Goal: Obtain resource: Download file/media

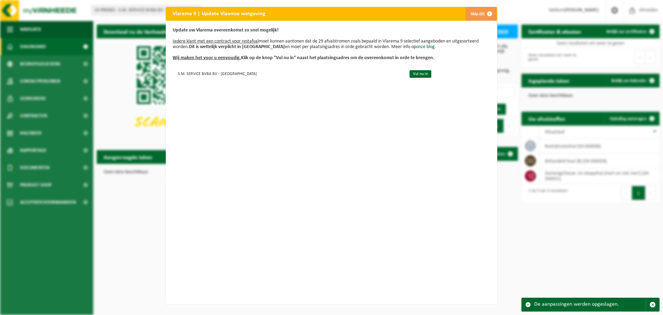
click at [472, 12] on button "Skip (0)" at bounding box center [480, 14] width 31 height 14
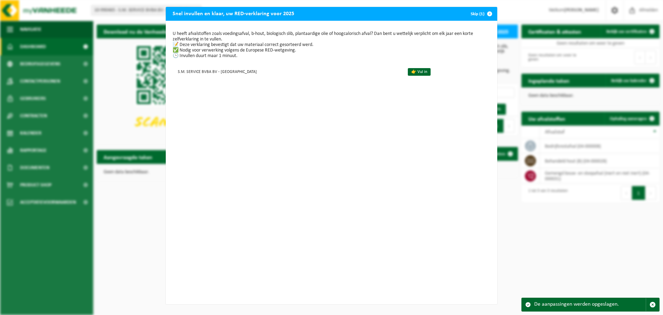
click at [473, 13] on button "Skip (1)" at bounding box center [480, 14] width 31 height 14
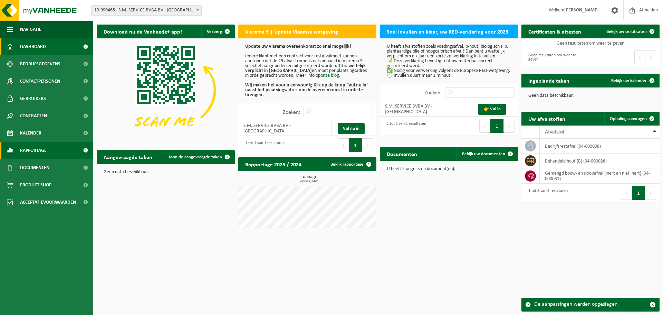
click at [37, 152] on span "Rapportage" at bounding box center [33, 150] width 27 height 17
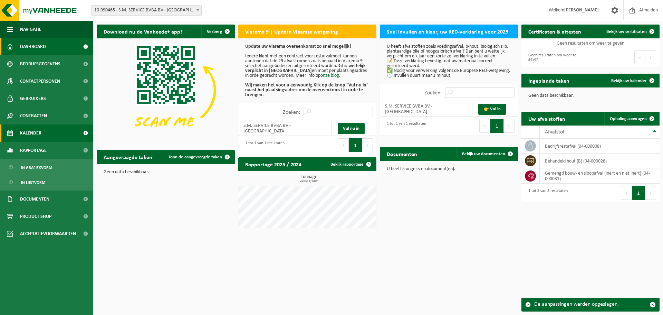
click at [32, 138] on span "Kalender" at bounding box center [30, 132] width 21 height 17
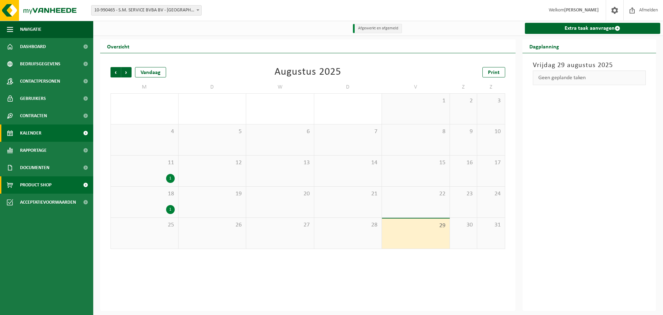
click at [32, 189] on span "Product Shop" at bounding box center [35, 184] width 31 height 17
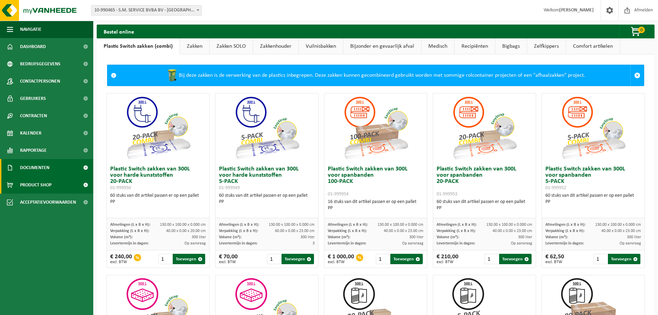
click at [28, 166] on span "Documenten" at bounding box center [34, 167] width 29 height 17
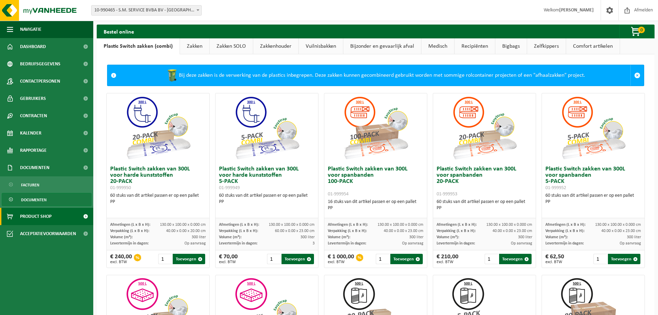
click at [35, 200] on span "Documenten" at bounding box center [34, 199] width 26 height 13
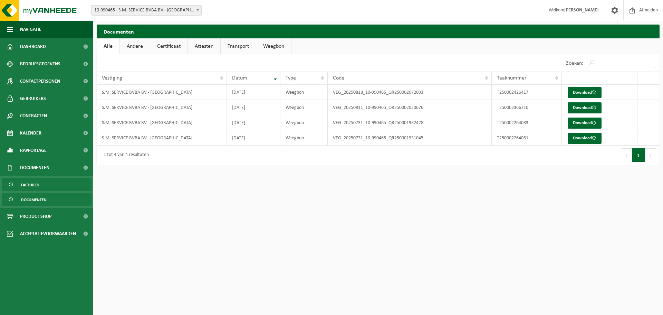
click at [31, 186] on span "Facturen" at bounding box center [30, 184] width 18 height 13
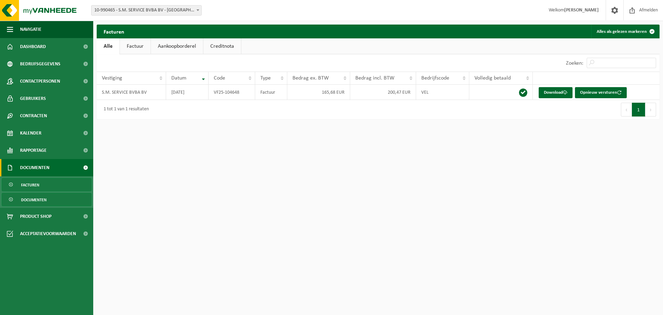
click at [31, 197] on span "Documenten" at bounding box center [34, 199] width 26 height 13
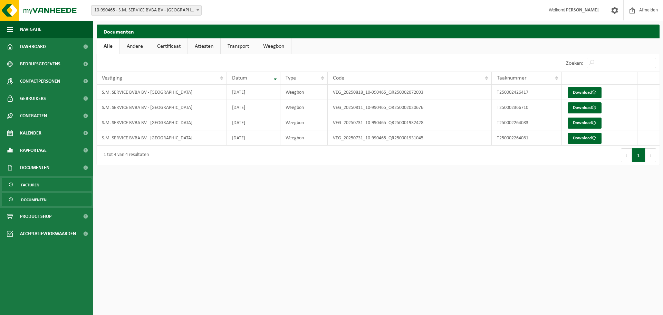
click at [26, 186] on span "Facturen" at bounding box center [30, 184] width 18 height 13
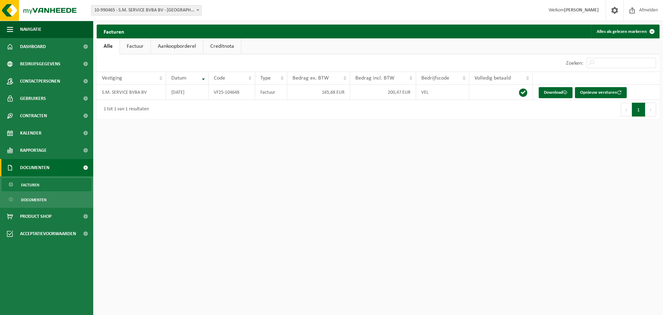
click at [25, 188] on span "Facturen" at bounding box center [30, 184] width 18 height 13
click at [34, 199] on span "Documenten" at bounding box center [34, 199] width 26 height 13
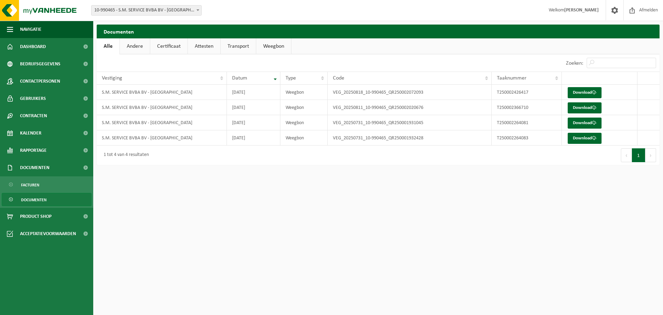
click at [134, 47] on link "Andere" at bounding box center [135, 46] width 30 height 16
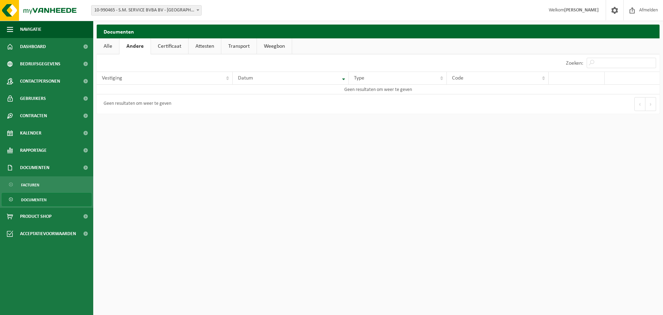
click at [170, 47] on link "Certificaat" at bounding box center [169, 46] width 37 height 16
click at [202, 45] on link "Attesten" at bounding box center [204, 46] width 32 height 16
click at [244, 48] on link "Transport" at bounding box center [239, 46] width 35 height 16
click at [277, 46] on link "Weegbon" at bounding box center [274, 46] width 35 height 16
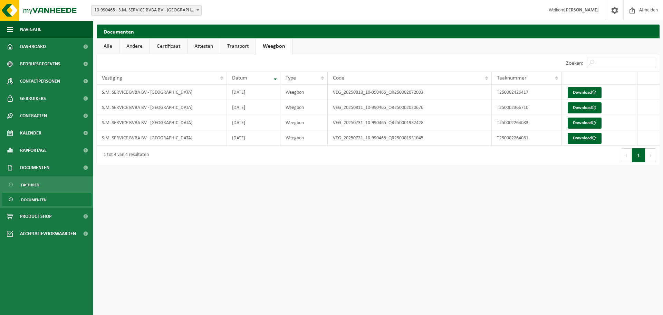
click at [106, 48] on link "Alle" at bounding box center [108, 46] width 22 height 16
click at [28, 184] on span "Facturen" at bounding box center [30, 184] width 18 height 13
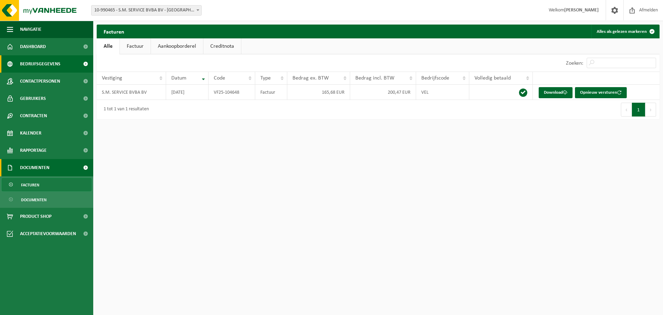
click at [34, 64] on span "Bedrijfsgegevens" at bounding box center [40, 63] width 40 height 17
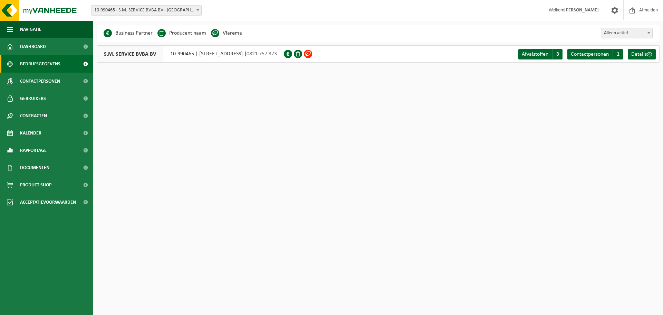
click at [292, 54] on span at bounding box center [288, 54] width 8 height 8
click at [585, 55] on span "Contactpersonen" at bounding box center [590, 54] width 38 height 6
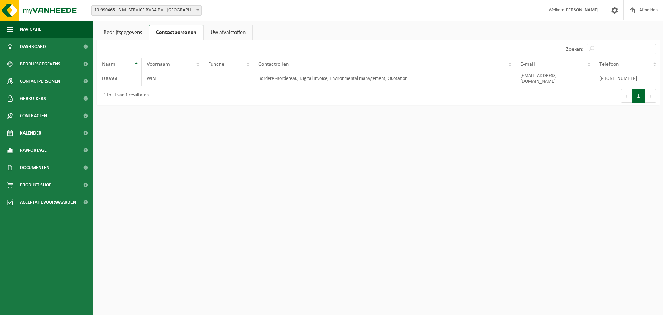
click at [223, 35] on link "Uw afvalstoffen" at bounding box center [228, 33] width 49 height 16
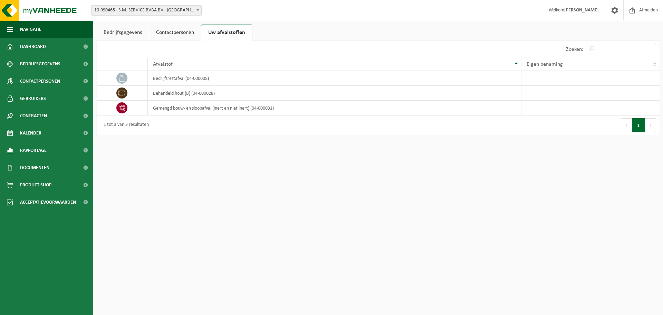
click at [117, 31] on link "Bedrijfsgegevens" at bounding box center [123, 33] width 52 height 16
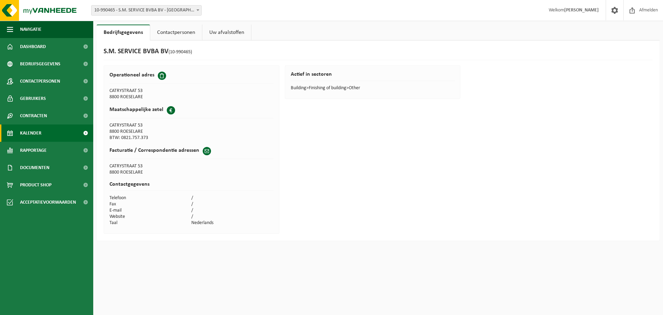
click at [35, 134] on span "Kalender" at bounding box center [30, 132] width 21 height 17
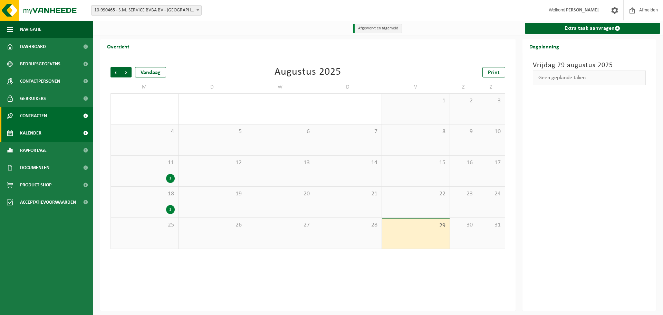
click at [35, 116] on span "Contracten" at bounding box center [33, 115] width 27 height 17
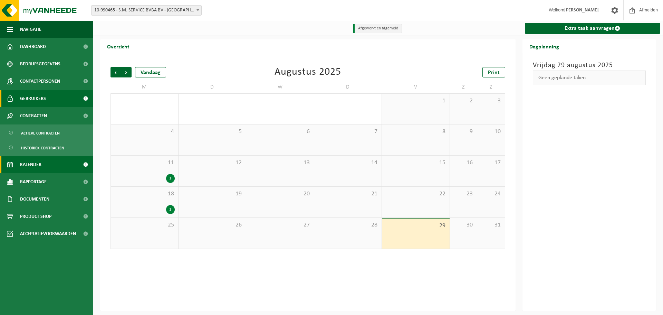
click at [30, 100] on span "Gebruikers" at bounding box center [33, 98] width 26 height 17
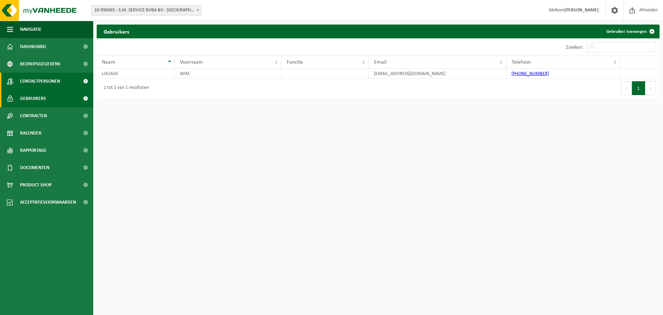
click at [30, 82] on span "Contactpersonen" at bounding box center [40, 81] width 40 height 17
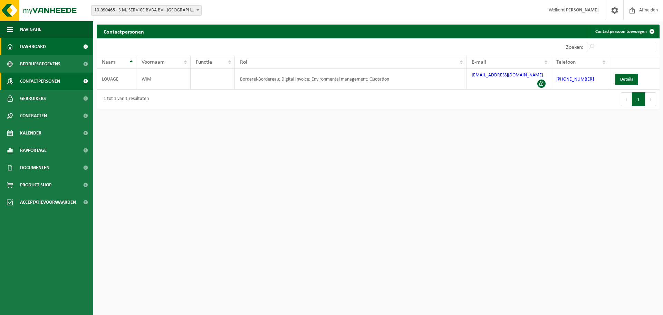
click at [30, 46] on span "Dashboard" at bounding box center [33, 46] width 26 height 17
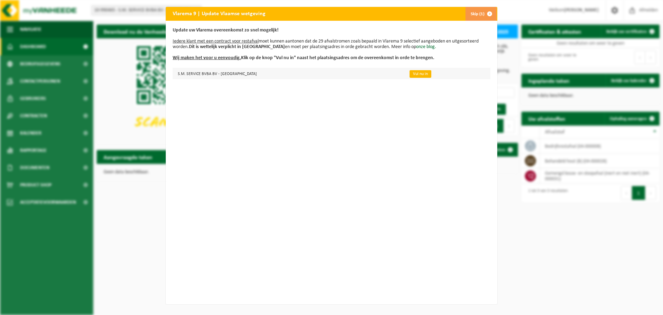
click at [410, 74] on link "Vul nu in" at bounding box center [421, 74] width 22 height 8
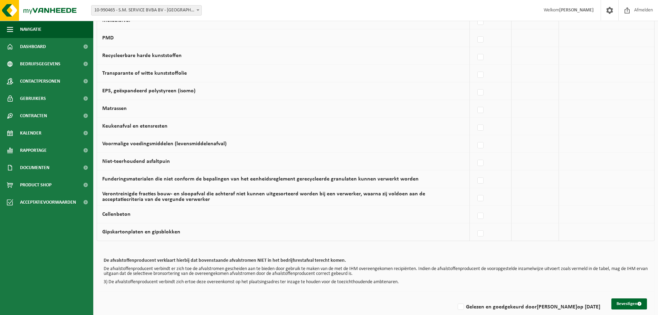
scroll to position [402, 0]
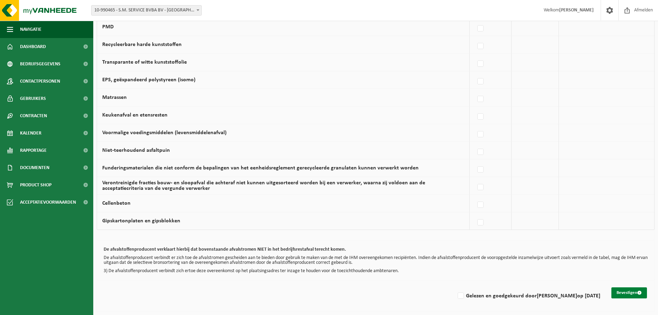
click at [634, 293] on button "Bevestigen" at bounding box center [629, 292] width 36 height 11
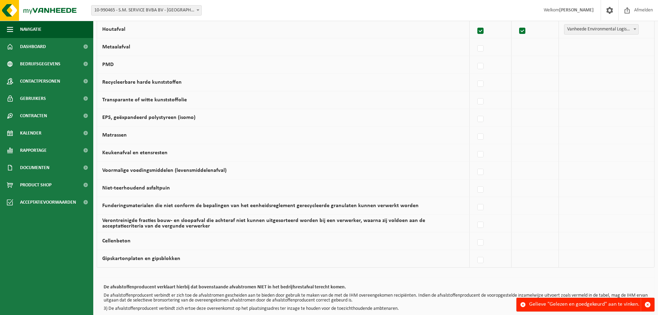
scroll to position [402, 0]
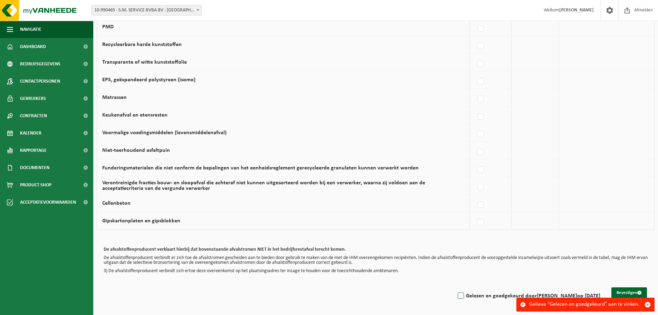
click at [467, 294] on label "Gelezen en goedgekeurd door WIM LOUAGE op 29/08/25" at bounding box center [528, 296] width 144 height 10
click at [455, 287] on input "Gelezen en goedgekeurd door WIM LOUAGE op 29/08/25" at bounding box center [455, 287] width 0 height 0
checkbox input "true"
click at [630, 289] on button "Bevestigen" at bounding box center [629, 292] width 36 height 11
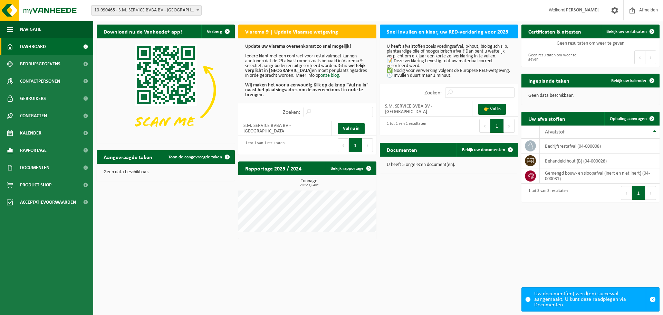
click at [408, 165] on p "U heeft 5 ongelezen document(en)." at bounding box center [449, 164] width 124 height 5
click at [488, 150] on span "Bekijk uw documenten" at bounding box center [483, 150] width 43 height 4
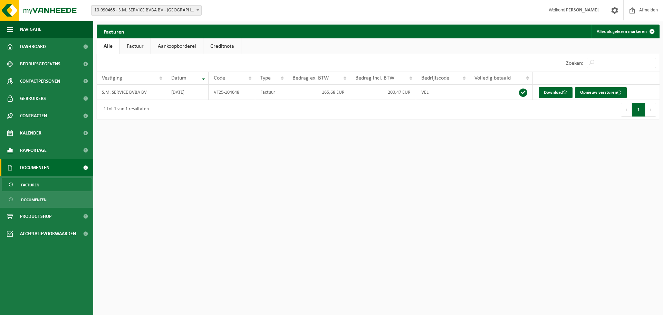
drag, startPoint x: 179, startPoint y: 47, endPoint x: 174, endPoint y: 47, distance: 5.5
click at [179, 47] on link "Aankoopborderel" at bounding box center [177, 46] width 52 height 16
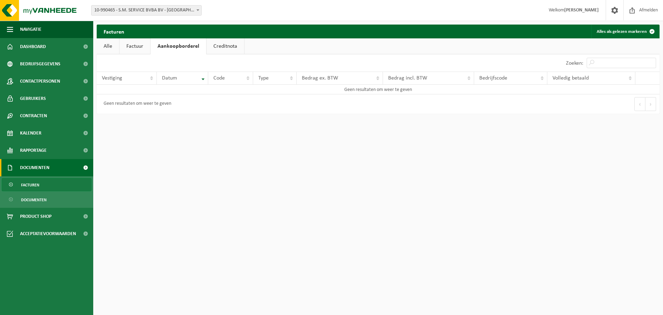
click at [138, 47] on link "Factuur" at bounding box center [135, 46] width 31 height 16
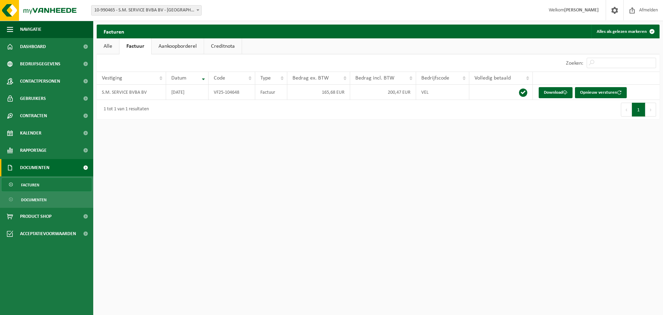
click at [222, 48] on link "Creditnota" at bounding box center [223, 46] width 38 height 16
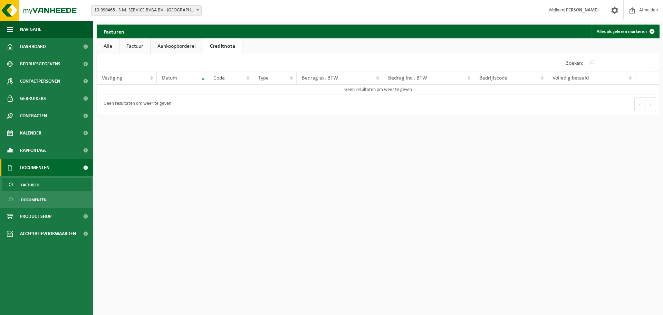
click at [174, 48] on link "Aankoopborderel" at bounding box center [177, 46] width 52 height 16
click at [141, 47] on link "Factuur" at bounding box center [135, 46] width 31 height 16
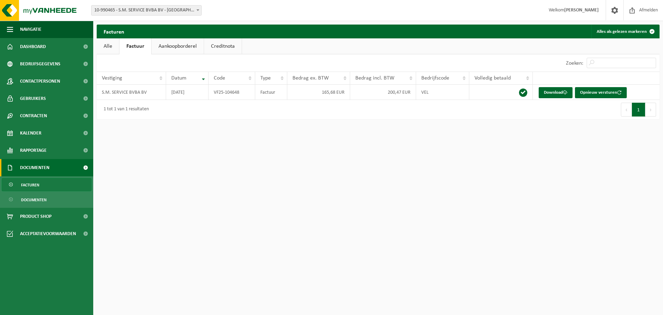
click at [104, 47] on link "Alle" at bounding box center [108, 46] width 22 height 16
click at [40, 216] on span "Product Shop" at bounding box center [35, 216] width 31 height 17
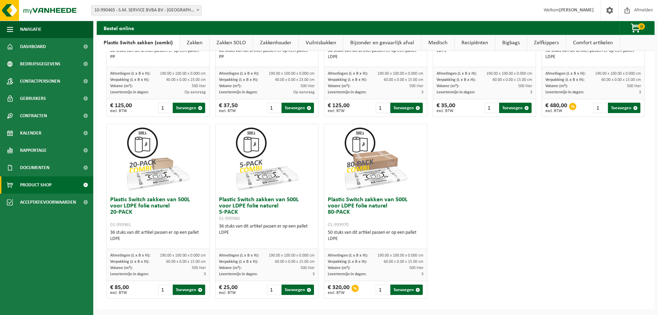
scroll to position [334, 0]
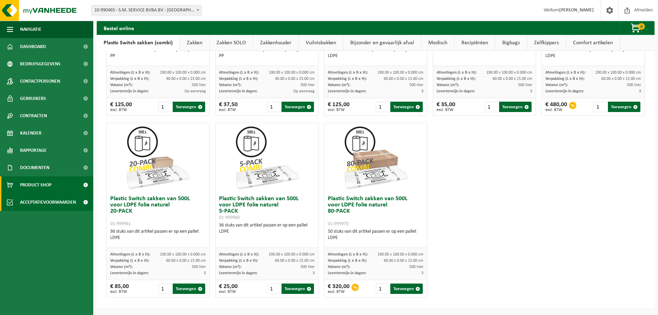
click at [40, 204] on span "Acceptatievoorwaarden" at bounding box center [48, 201] width 56 height 17
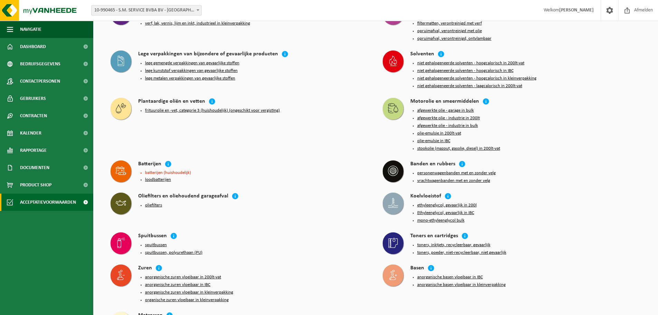
scroll to position [599, 0]
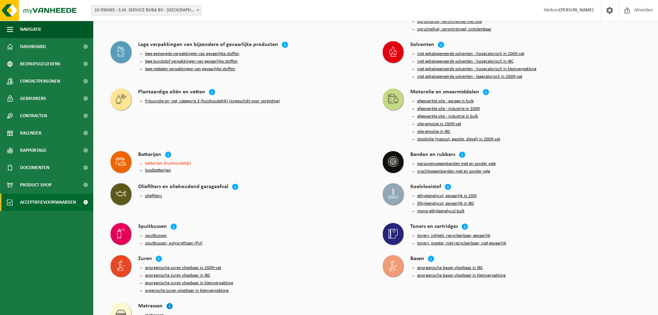
click at [170, 302] on icon at bounding box center [169, 305] width 7 height 7
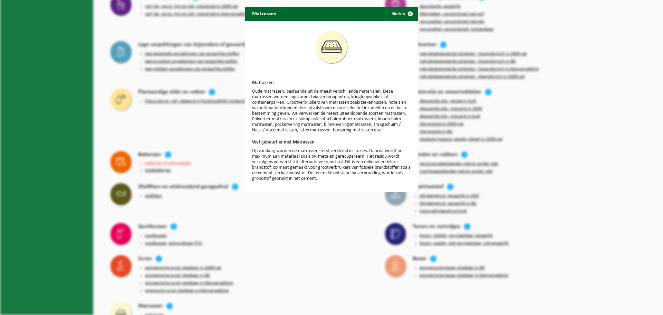
click at [335, 246] on div "Matrassen Sluiten Matrassen Oude matrassen, bestaande uit de meest verschillend…" at bounding box center [331, 157] width 663 height 315
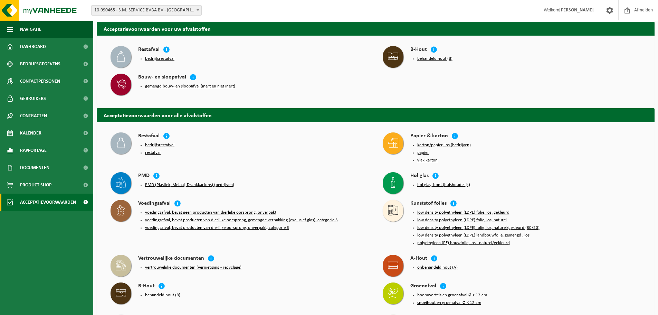
scroll to position [0, 0]
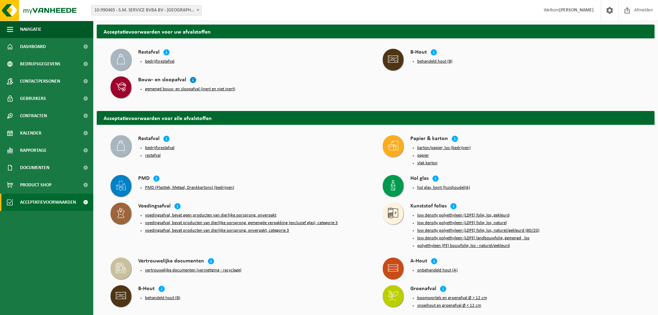
click at [191, 80] on icon at bounding box center [193, 79] width 7 height 7
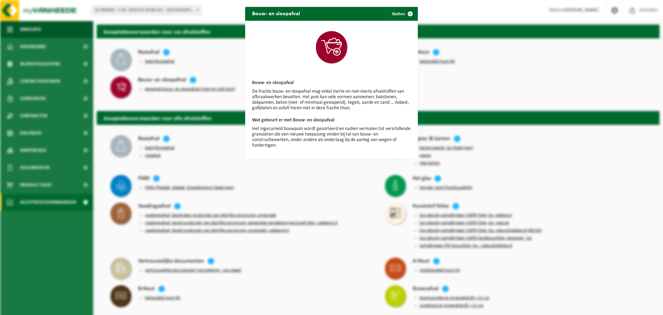
click at [344, 181] on div "Bouw- en sloopafval Sluiten Bouw- en sloopafval De fractie bouw- en sloopafval …" at bounding box center [331, 157] width 663 height 315
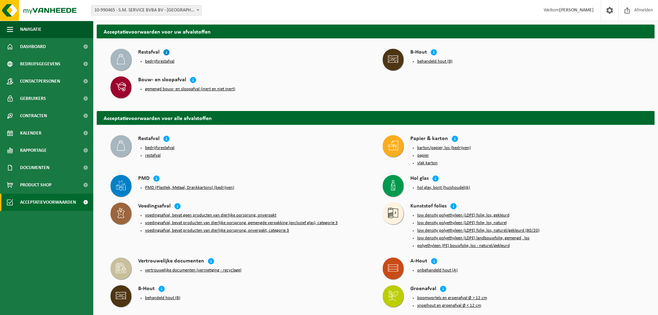
click at [167, 53] on icon at bounding box center [166, 52] width 7 height 7
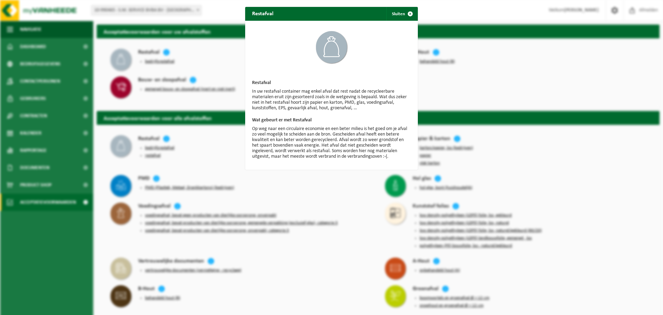
click at [343, 193] on div "Restafval Sluiten Restafval In uw restafval container mag enkel afval dat rest …" at bounding box center [331, 157] width 663 height 315
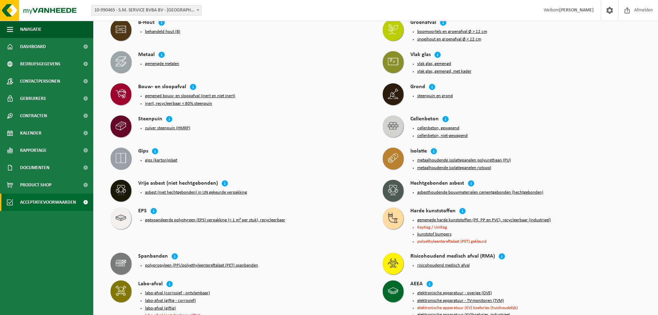
scroll to position [276, 0]
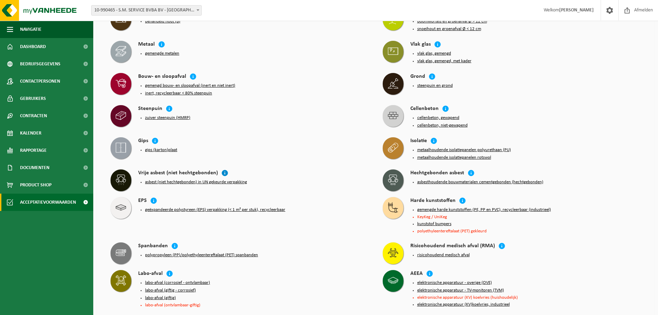
click at [223, 169] on icon at bounding box center [224, 172] width 7 height 7
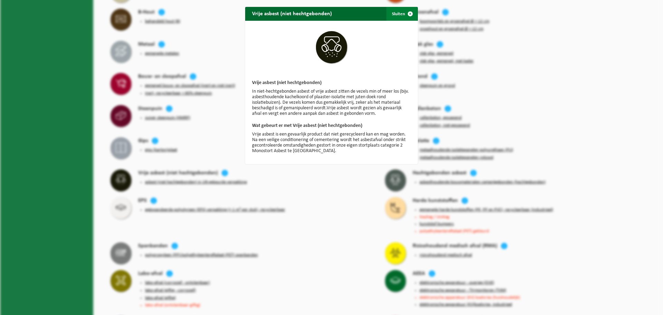
click at [408, 13] on span "button" at bounding box center [410, 14] width 14 height 14
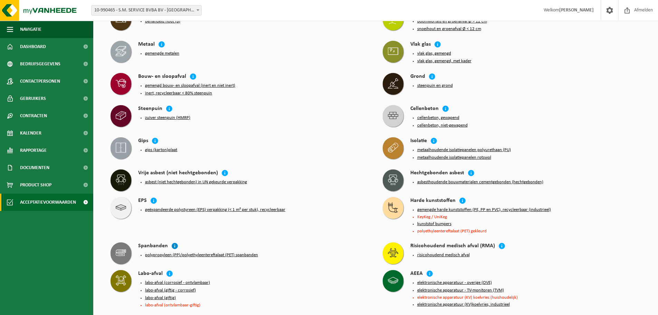
click at [175, 242] on icon at bounding box center [174, 245] width 7 height 7
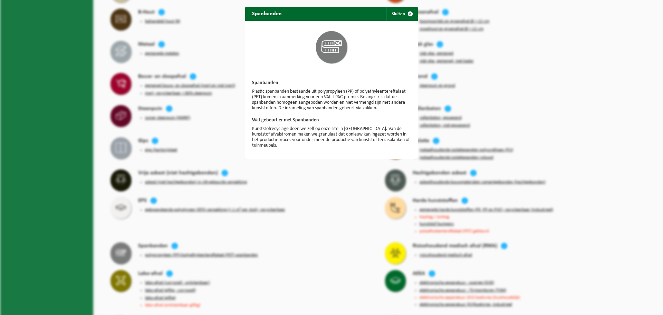
drag, startPoint x: 408, startPoint y: 14, endPoint x: 391, endPoint y: 37, distance: 28.8
click at [407, 14] on span "button" at bounding box center [410, 14] width 14 height 14
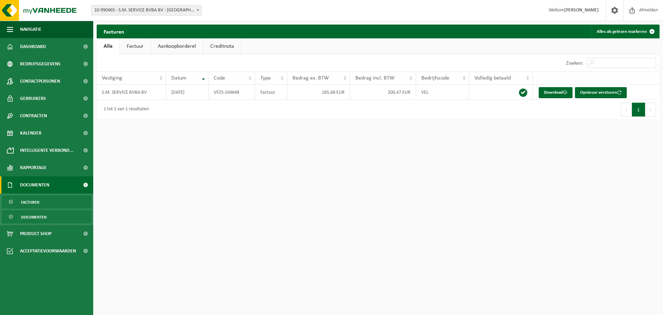
click at [37, 218] on span "Documenten" at bounding box center [34, 216] width 26 height 13
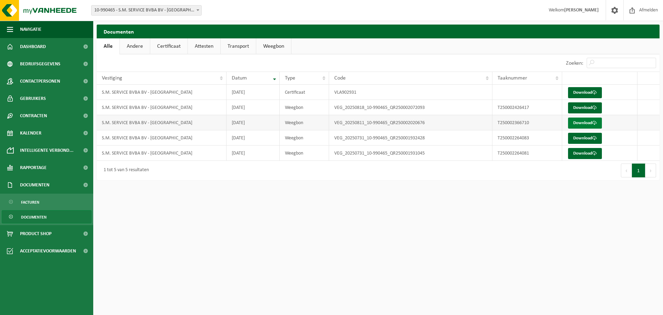
click at [588, 125] on link "Download" at bounding box center [585, 122] width 34 height 11
click at [583, 152] on link "Download" at bounding box center [585, 153] width 34 height 11
click at [582, 140] on link "Download" at bounding box center [585, 138] width 34 height 11
click at [37, 216] on span "Documenten" at bounding box center [34, 216] width 26 height 13
click at [139, 48] on link "Andere" at bounding box center [135, 46] width 30 height 16
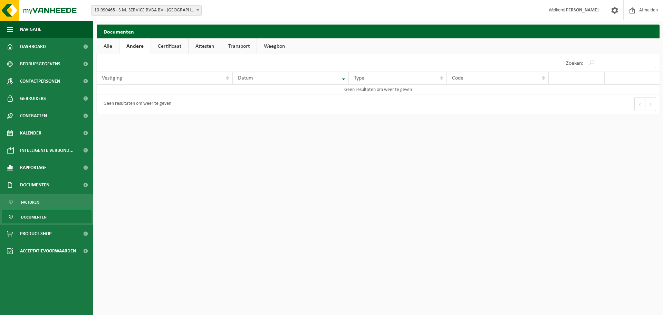
click at [166, 49] on link "Certificaat" at bounding box center [169, 46] width 37 height 16
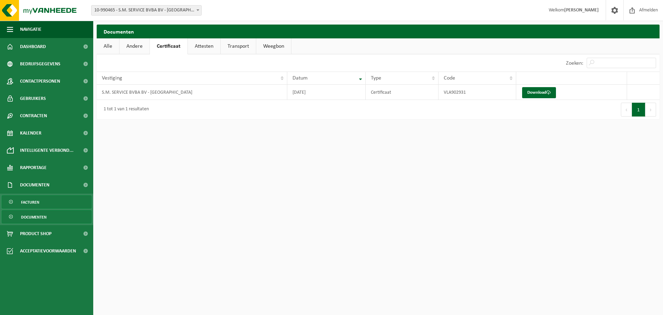
click at [31, 202] on span "Facturen" at bounding box center [30, 202] width 18 height 13
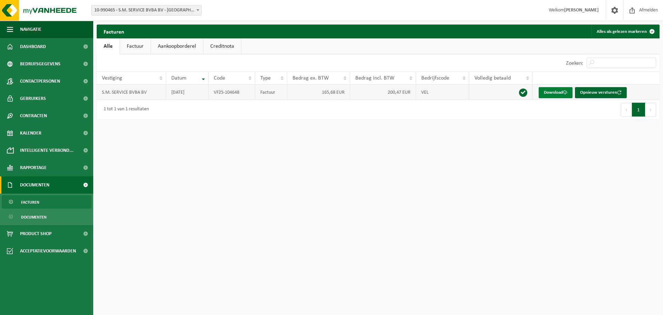
click at [559, 93] on link "Download" at bounding box center [556, 92] width 34 height 11
drag, startPoint x: 409, startPoint y: 228, endPoint x: 380, endPoint y: 224, distance: 29.4
click at [409, 228] on html "Vestiging: 10-990465 - S.M. SERVICE BVBA BV - [GEOGRAPHIC_DATA] 10-990465 - S.M…" at bounding box center [331, 157] width 663 height 315
click at [612, 10] on span at bounding box center [615, 10] width 10 height 20
